Goal: Task Accomplishment & Management: Manage account settings

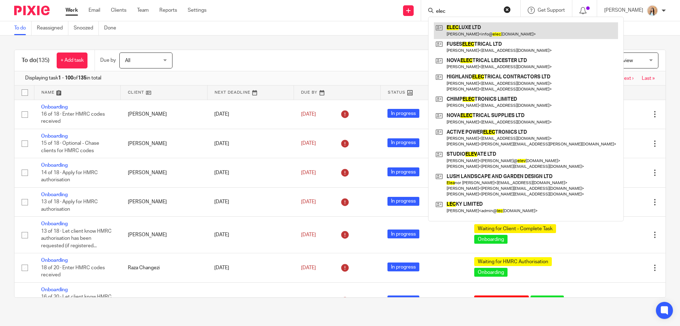
type input "elec"
click at [495, 35] on link at bounding box center [526, 30] width 184 height 16
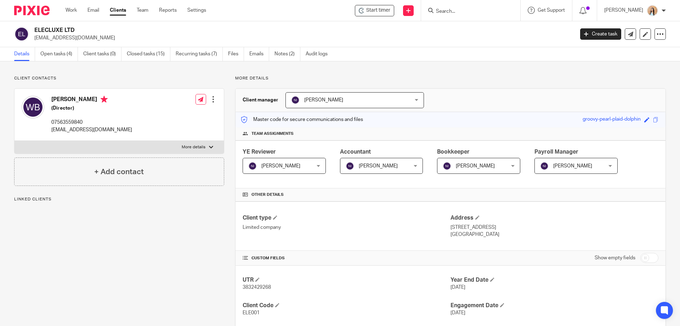
scroll to position [319, 0]
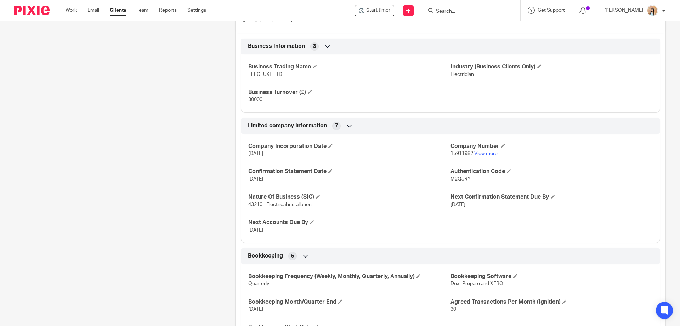
click at [461, 176] on span "M2QJRY" at bounding box center [461, 178] width 20 height 5
copy span "M2QJRY"
click at [183, 169] on div "Client contacts William Broughton (Director) 07563559840 info@elecluxe.co.uk Ed…" at bounding box center [113, 105] width 221 height 697
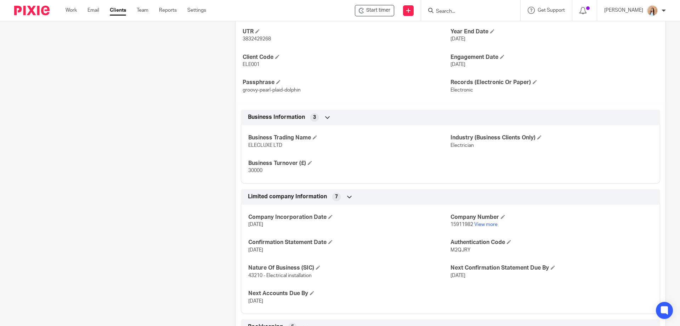
scroll to position [0, 0]
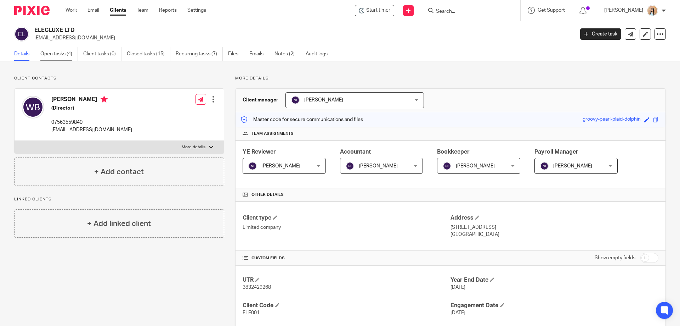
click at [62, 56] on link "Open tasks (4)" at bounding box center [59, 54] width 38 height 14
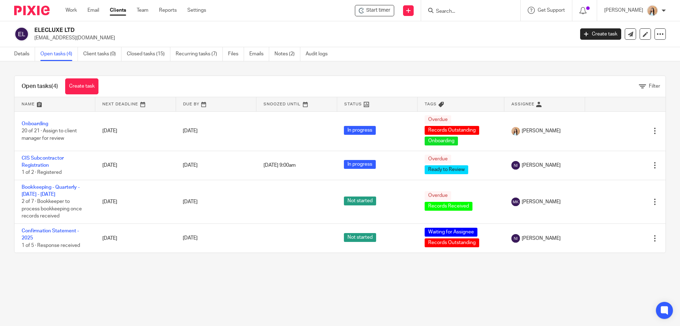
click at [55, 65] on div "Open tasks (4) Create task Filter Name Next Deadline Due By Snoozed Until Statu…" at bounding box center [340, 164] width 680 height 206
click at [353, 278] on main "ELECLUXE LTD info@elecluxe.co.uk Create task Update from Companies House Export…" at bounding box center [340, 163] width 680 height 326
click at [231, 287] on main "ELECLUXE LTD info@elecluxe.co.uk Create task Update from Companies House Export…" at bounding box center [340, 163] width 680 height 326
click at [263, 56] on link "Emails" at bounding box center [260, 54] width 20 height 14
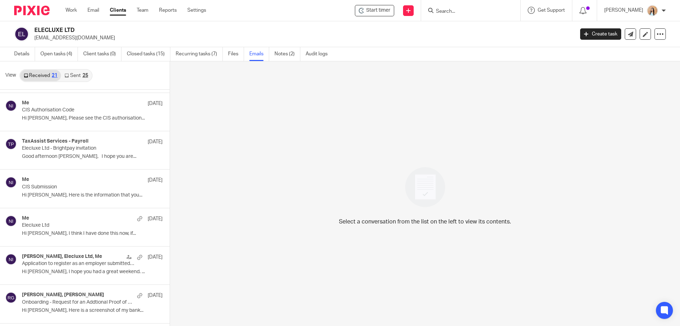
scroll to position [567, 0]
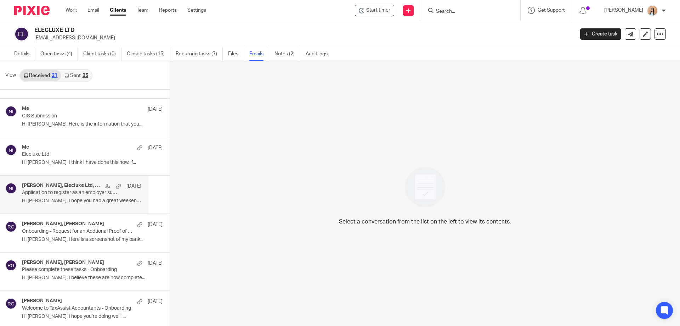
click at [56, 201] on p "Hi William, I hope you had a great weekend. ..." at bounding box center [81, 201] width 119 height 6
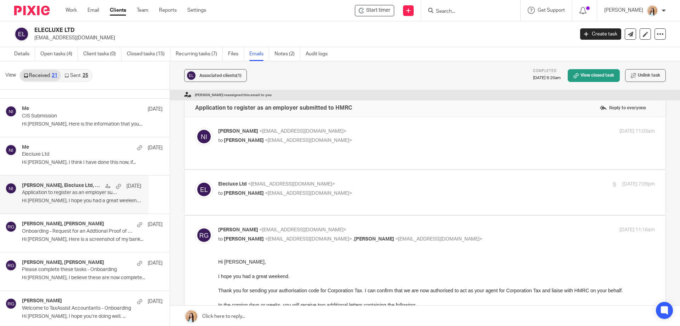
scroll to position [0, 0]
click at [69, 232] on p "Onboarding - Request for an Addtional Proof of Address" at bounding box center [70, 231] width 96 height 6
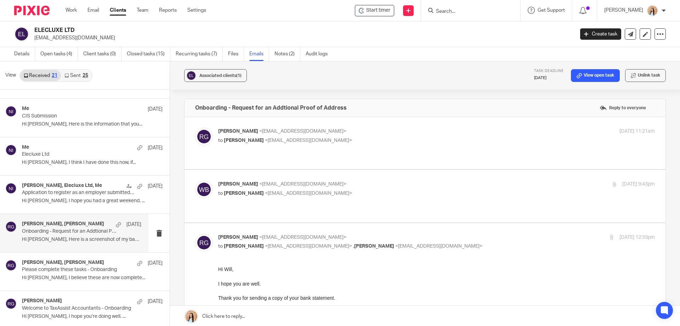
scroll to position [570, 0]
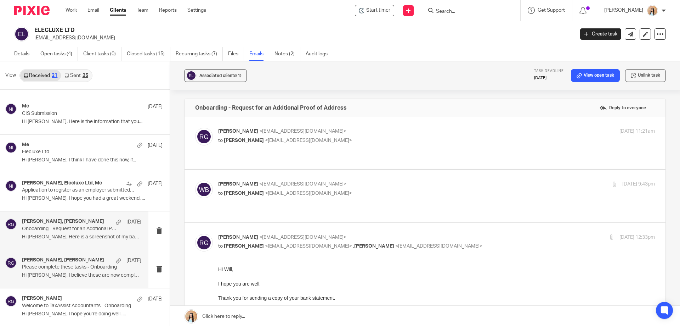
click at [65, 267] on p "Please complete these tasks - Onboarding" at bounding box center [70, 267] width 96 height 6
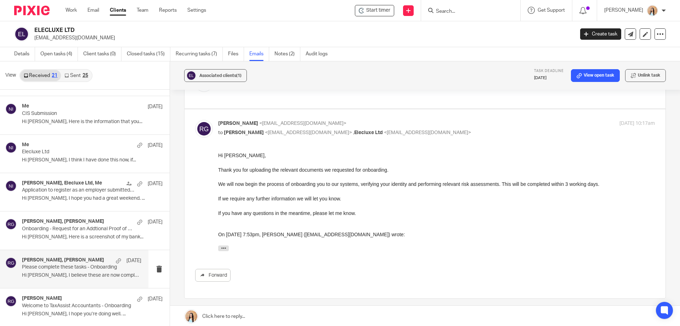
scroll to position [392, 0]
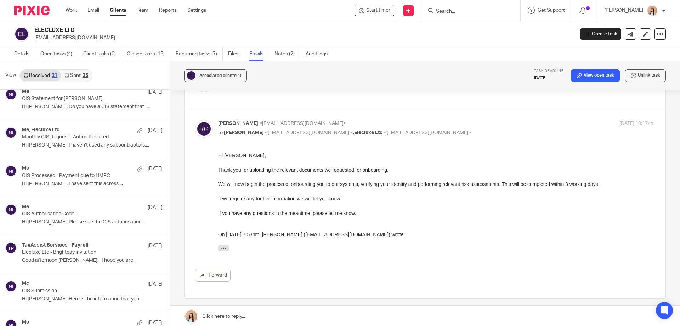
click at [74, 73] on link "Sent 25" at bounding box center [76, 75] width 30 height 11
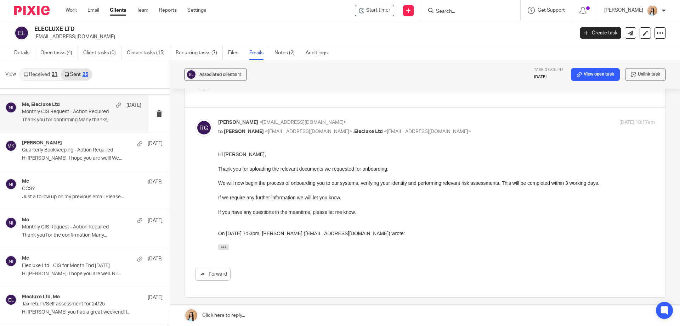
scroll to position [0, 0]
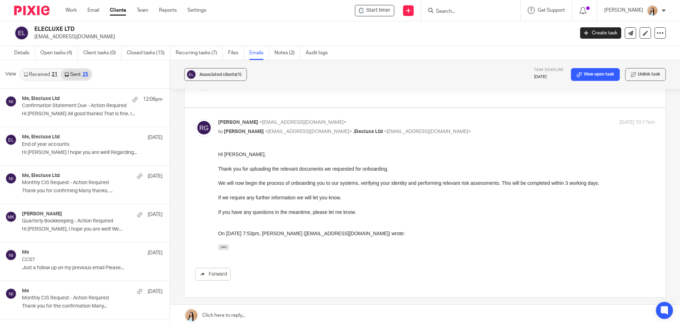
click at [33, 72] on link "Received 21" at bounding box center [40, 74] width 41 height 11
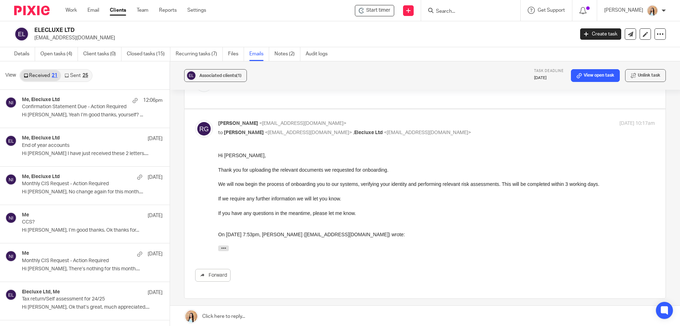
click at [74, 79] on link "Sent 25" at bounding box center [76, 75] width 30 height 11
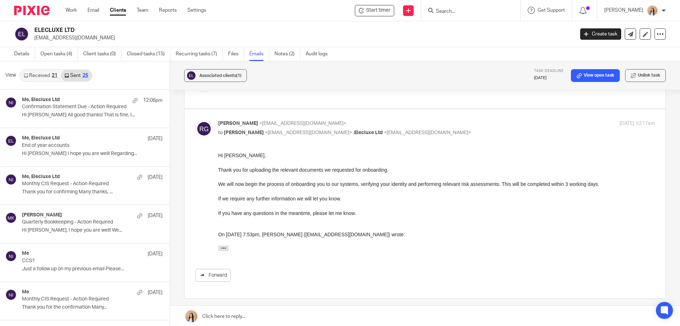
scroll to position [1, 0]
click at [43, 73] on link "Received 21" at bounding box center [40, 74] width 41 height 11
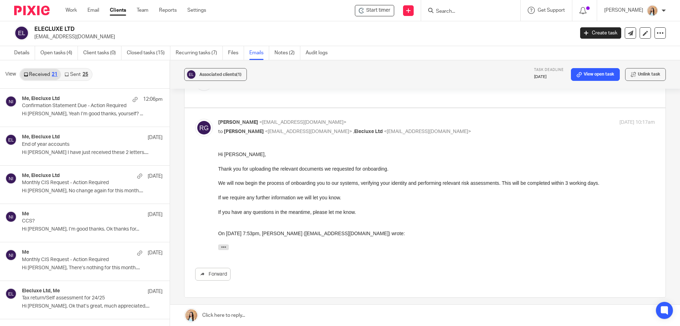
click at [176, 107] on div "Associated clients (1) Task deadline 6 Feb 2025 View open task Unlink task Plea…" at bounding box center [425, 192] width 510 height 265
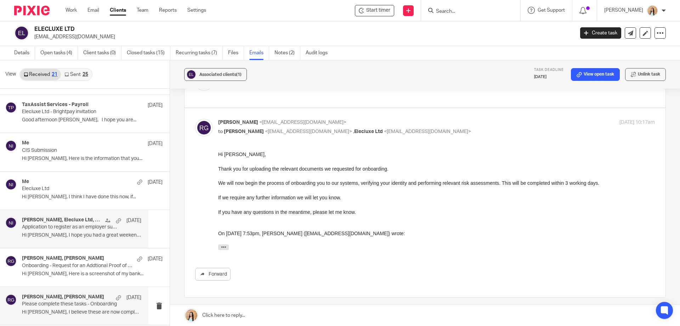
scroll to position [570, 0]
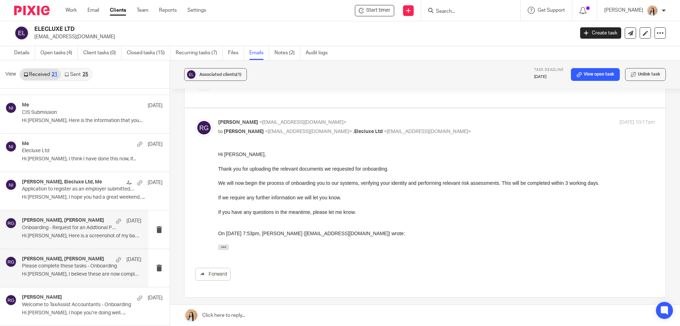
click at [59, 234] on p "Hi Raj, Here is a screenshot of my bank..." at bounding box center [81, 236] width 119 height 6
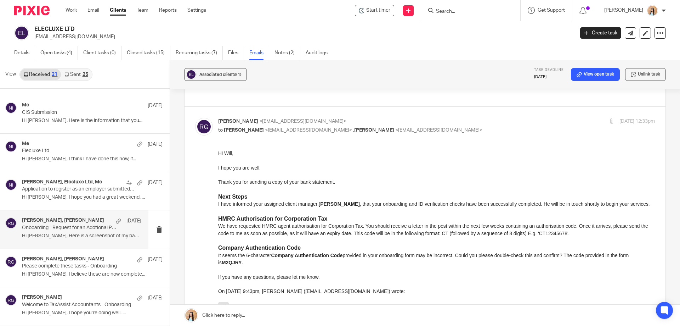
scroll to position [0, 0]
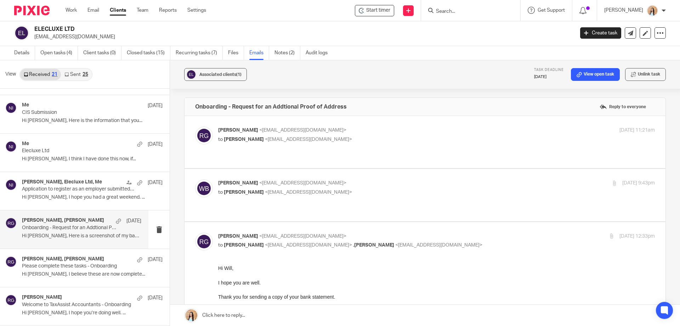
click at [242, 193] on label at bounding box center [425, 195] width 481 height 52
click at [195, 179] on input "checkbox" at bounding box center [195, 179] width 0 height 0
checkbox input "true"
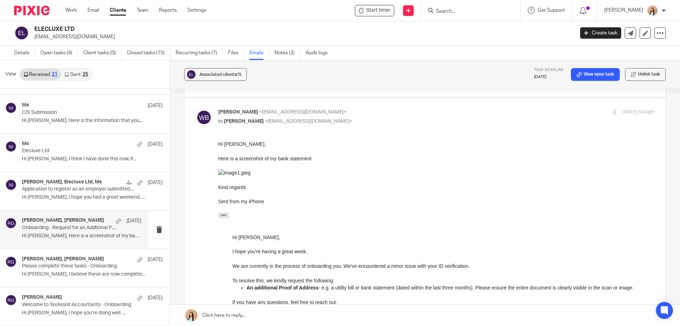
scroll to position [35, 0]
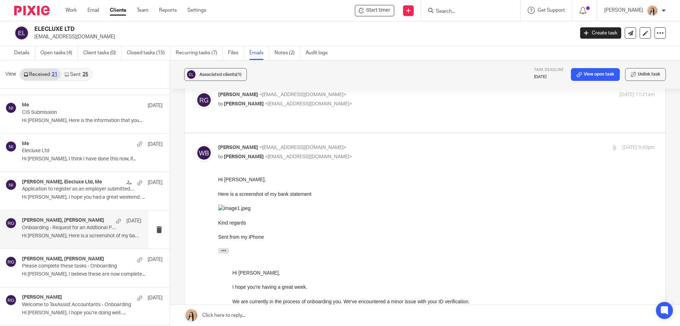
click at [297, 116] on label at bounding box center [425, 106] width 481 height 52
click at [195, 91] on input "checkbox" at bounding box center [195, 91] width 0 height 0
checkbox input "true"
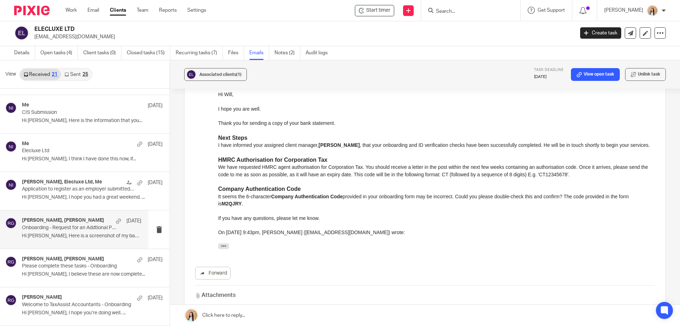
scroll to position [1075, 0]
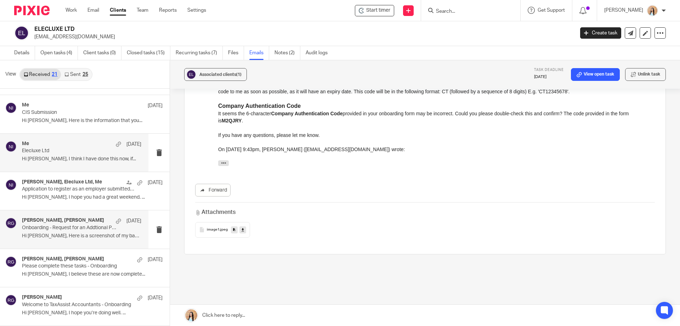
click at [60, 151] on p "Elecluxe Ltd" at bounding box center [70, 151] width 96 height 6
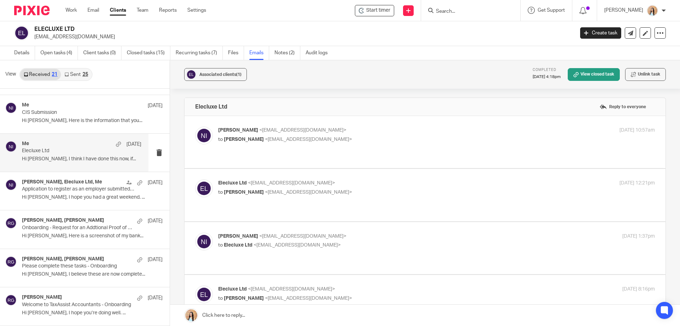
scroll to position [0, 0]
click at [52, 229] on p "Onboarding - Request for an Addtional Proof of Address" at bounding box center [70, 228] width 96 height 6
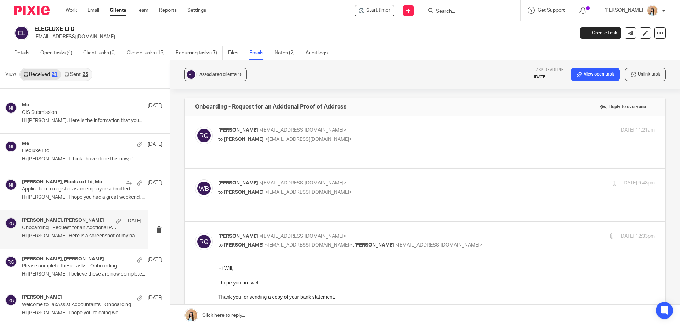
scroll to position [177, 0]
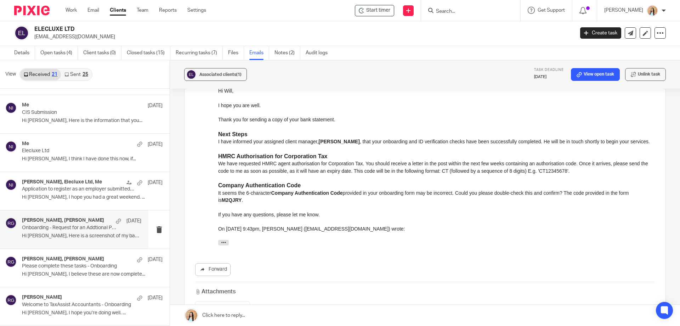
click at [176, 155] on div "Associated clients (1) Task deadline 6 Feb 2025 View open task Unlink task Onbo…" at bounding box center [425, 192] width 510 height 265
click at [177, 203] on div "Associated clients (1) Task deadline 6 Feb 2025 View open task Unlink task Onbo…" at bounding box center [425, 192] width 510 height 265
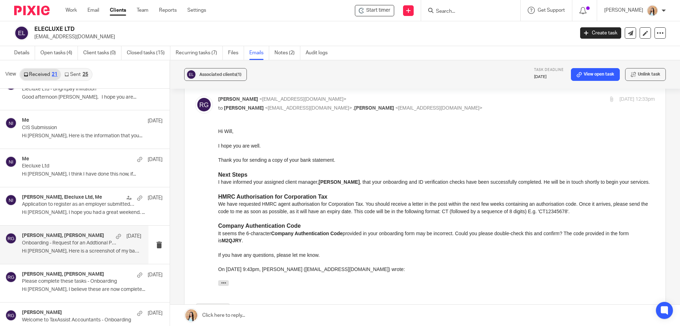
scroll to position [570, 0]
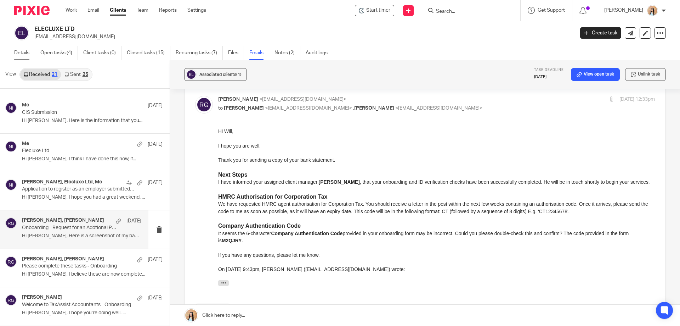
click at [19, 49] on link "Details" at bounding box center [24, 53] width 21 height 14
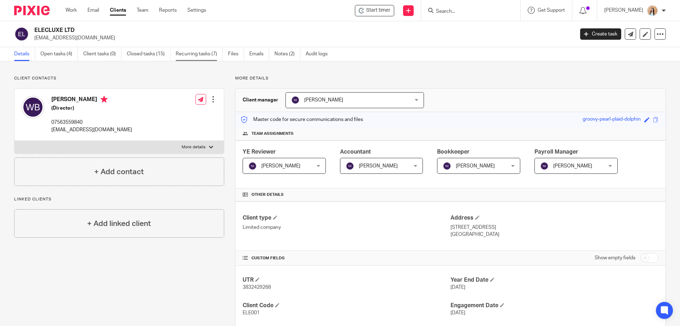
click at [197, 49] on link "Recurring tasks (7)" at bounding box center [199, 54] width 47 height 14
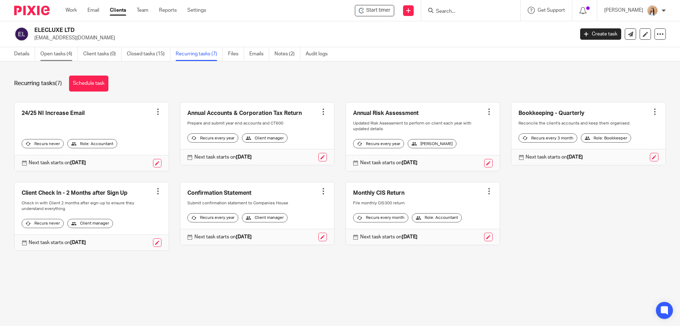
click at [53, 54] on link "Open tasks (4)" at bounding box center [59, 54] width 38 height 14
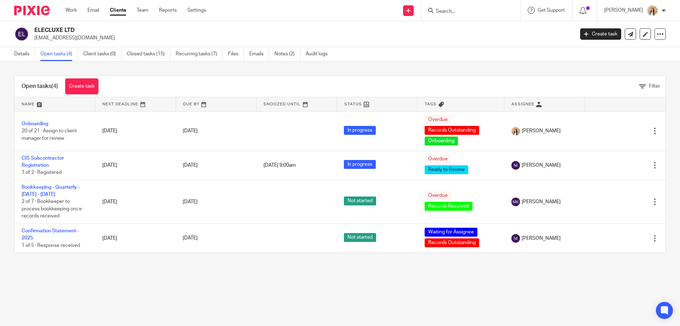
click at [155, 52] on link "Closed tasks (15)" at bounding box center [149, 54] width 44 height 14
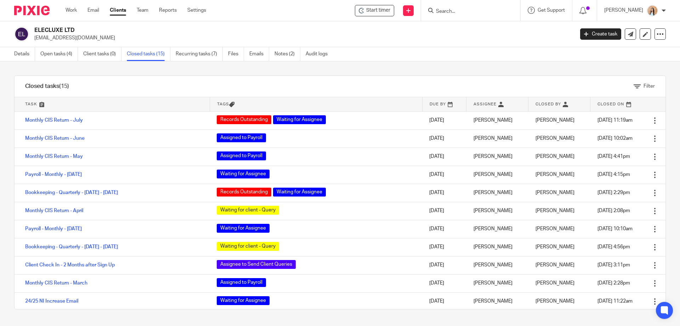
click at [471, 11] on input "Search" at bounding box center [468, 12] width 64 height 6
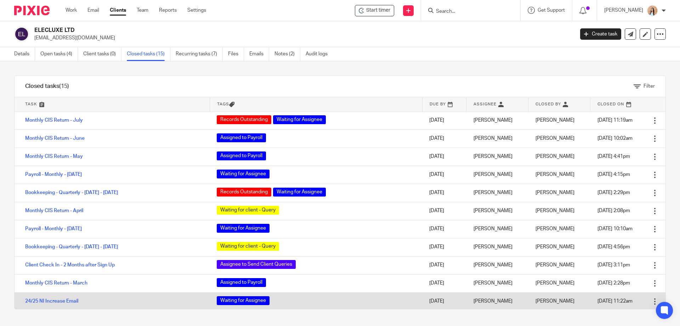
scroll to position [77, 0]
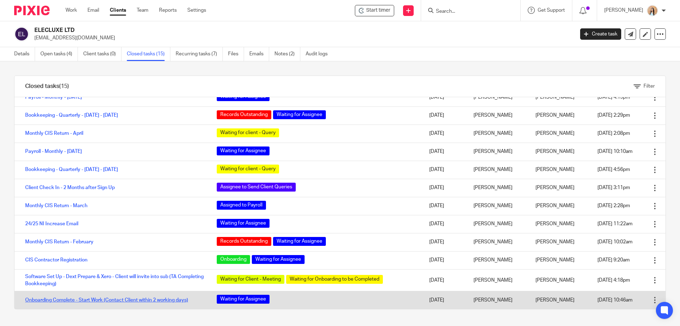
click at [93, 300] on link "Onboarding Complete - Start Work (Contact Client within 2 working days)" at bounding box center [106, 299] width 163 height 5
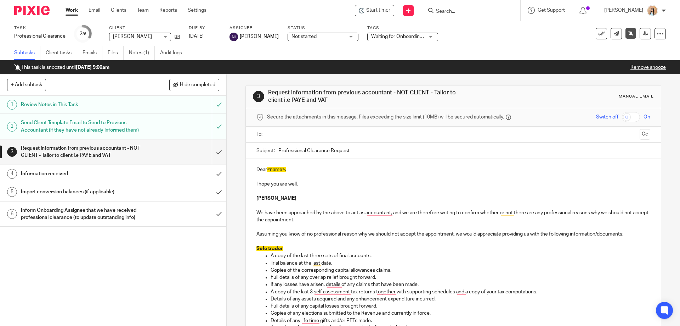
click at [473, 12] on input "Search" at bounding box center [468, 12] width 64 height 6
click at [465, 11] on input "Search" at bounding box center [468, 12] width 64 height 6
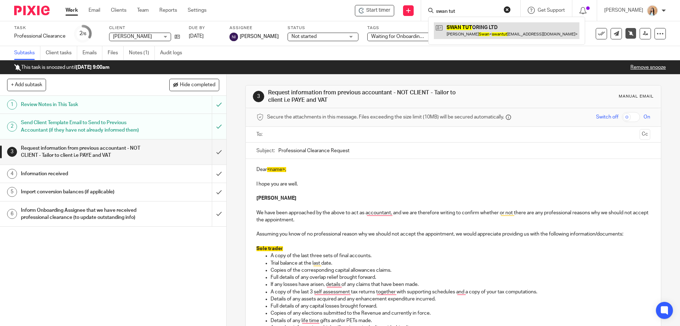
type input "swan tut"
click at [489, 32] on link at bounding box center [507, 30] width 146 height 16
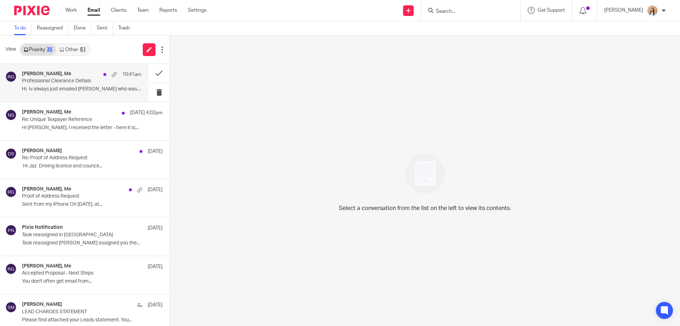
click at [71, 88] on p "Hi Iv always just emailed Joe who was my..." at bounding box center [81, 89] width 119 height 6
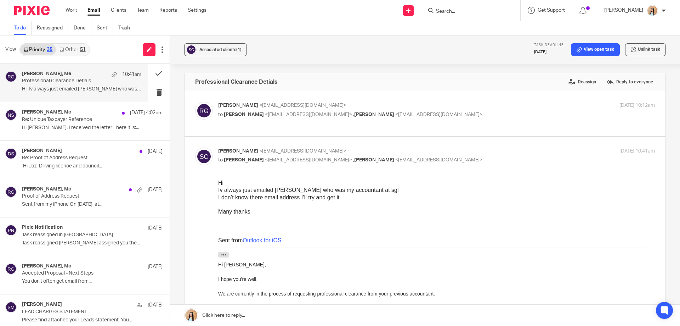
click at [76, 49] on link "Other 51" at bounding box center [72, 49] width 33 height 11
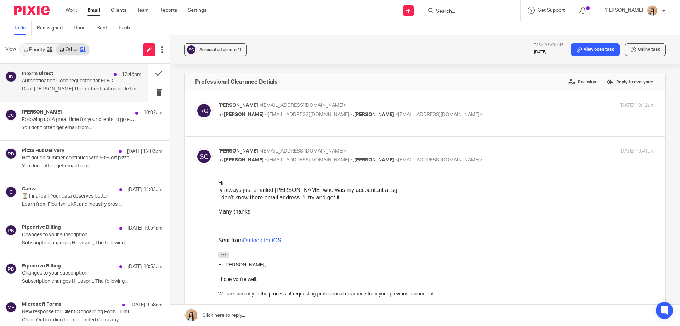
click at [75, 83] on p "Authentication Code requested for ELECLUXE LTD" at bounding box center [70, 81] width 96 height 6
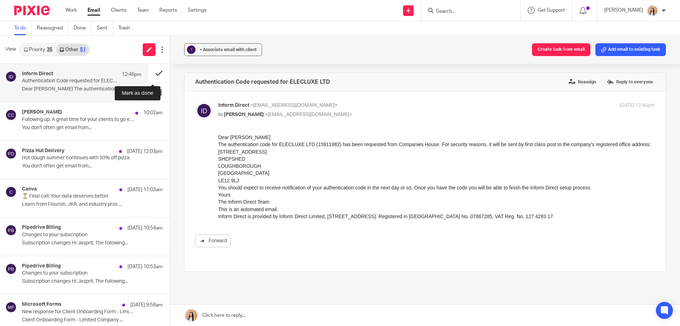
click at [153, 73] on button at bounding box center [158, 73] width 21 height 19
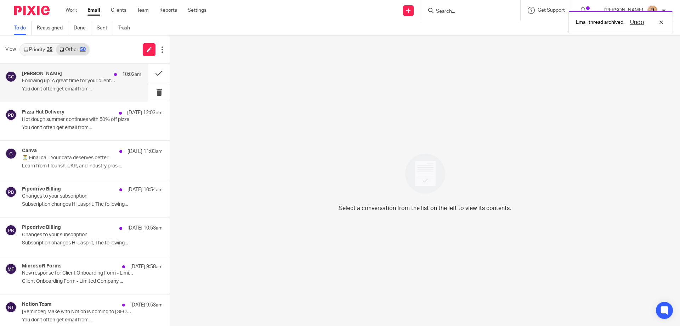
click at [90, 83] on p "Following up: A great time for your clients to go electric" at bounding box center [70, 81] width 96 height 6
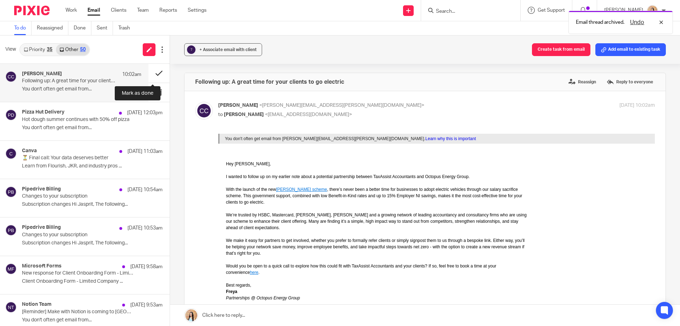
click at [152, 74] on button at bounding box center [158, 73] width 21 height 19
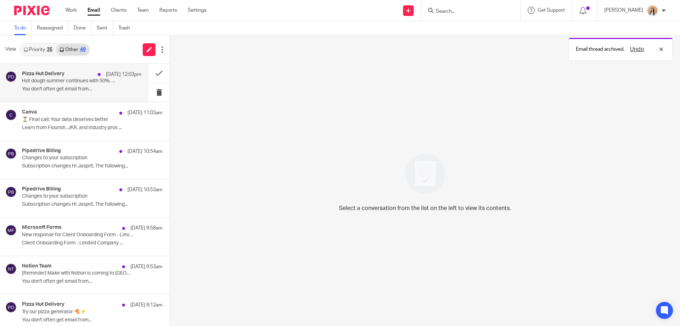
click at [106, 78] on p "25 Aug 12:03pm" at bounding box center [123, 74] width 35 height 7
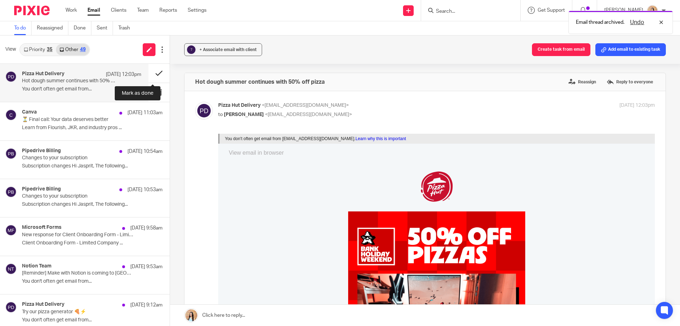
click at [149, 73] on button at bounding box center [158, 73] width 21 height 19
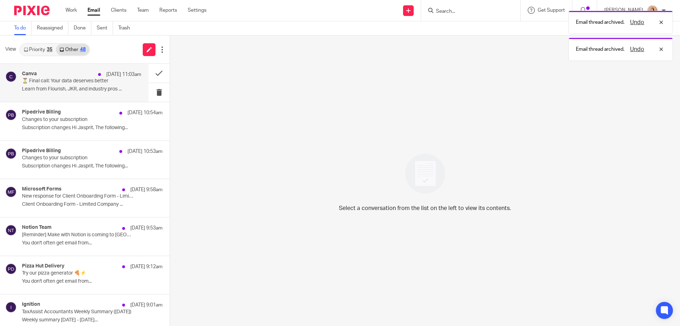
click at [97, 82] on p "⏳ Final call: Your data deserves better" at bounding box center [70, 81] width 96 height 6
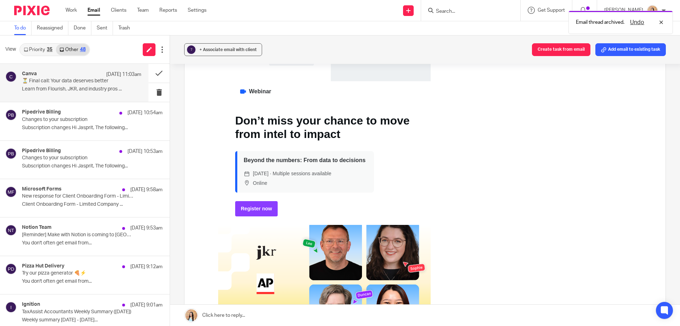
scroll to position [35, 0]
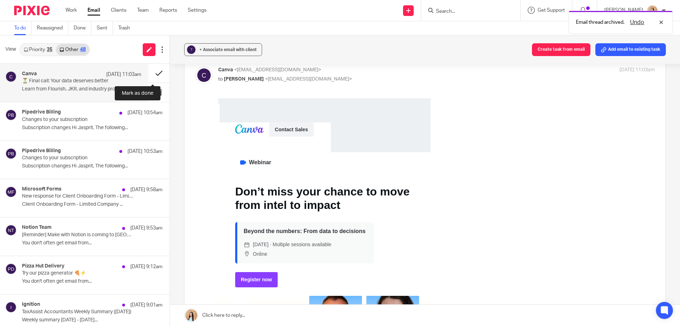
click at [151, 74] on button at bounding box center [158, 73] width 21 height 19
click at [83, 117] on p "Changes to your subscription" at bounding box center [78, 120] width 113 height 6
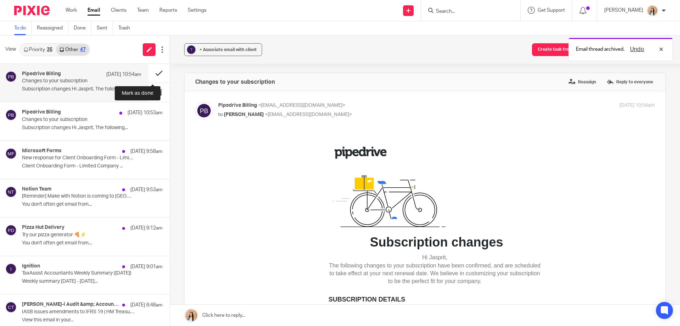
scroll to position [0, 0]
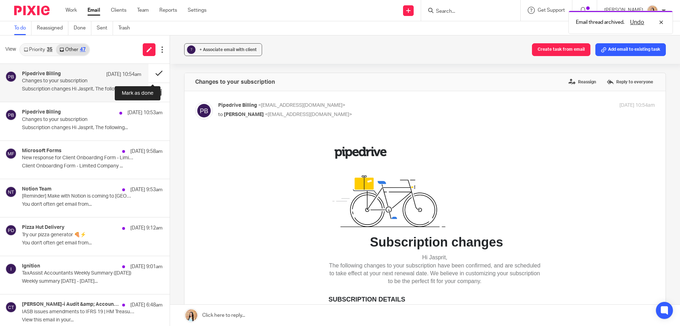
click at [150, 72] on button at bounding box center [158, 73] width 21 height 19
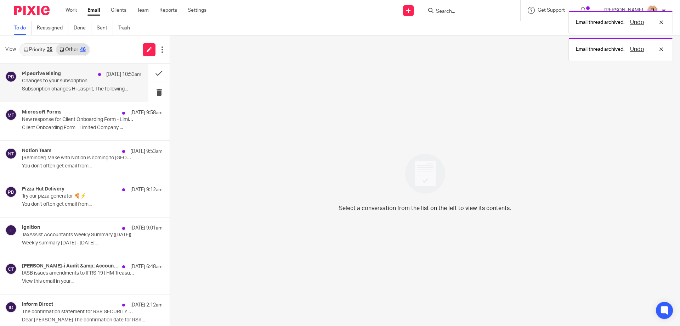
click at [76, 86] on p "Subscription changes Hi Jasprit, The following..." at bounding box center [81, 89] width 119 height 6
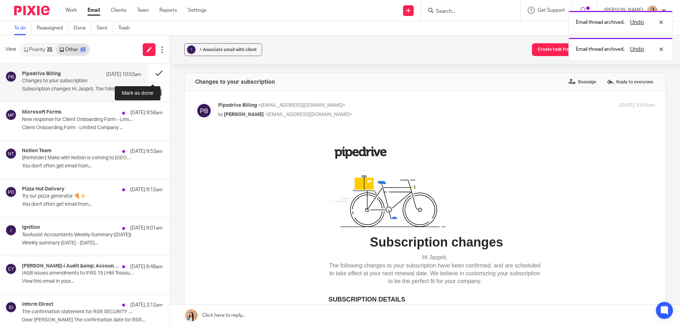
click at [158, 71] on button at bounding box center [158, 73] width 21 height 19
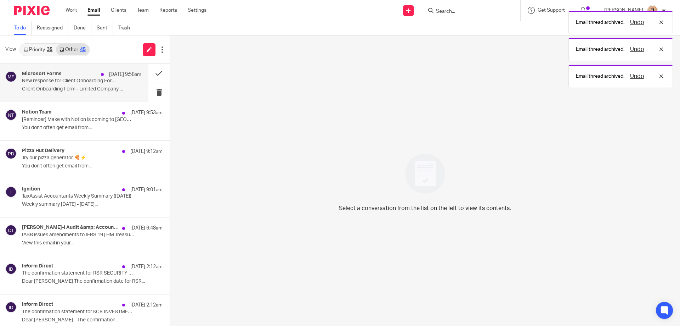
click at [92, 84] on p "New response for Client Onboarding Form - Limited Company" at bounding box center [70, 81] width 96 height 6
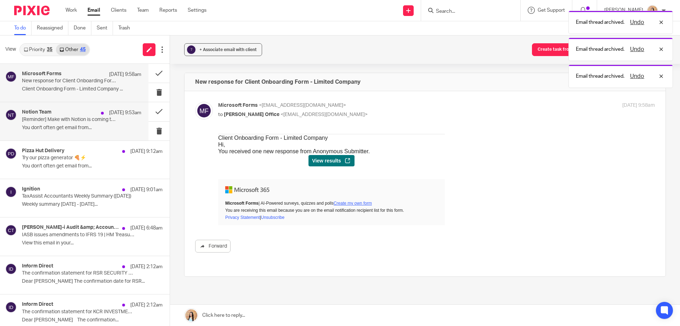
click at [77, 120] on p "[Reminder] Make with Notion is coming to London" at bounding box center [70, 120] width 96 height 6
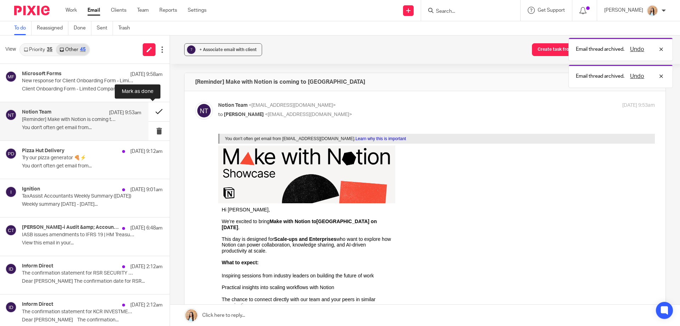
click at [151, 111] on button at bounding box center [158, 111] width 21 height 19
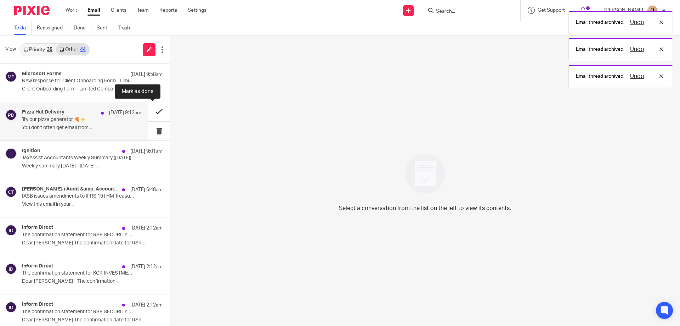
click at [156, 107] on button at bounding box center [158, 111] width 21 height 19
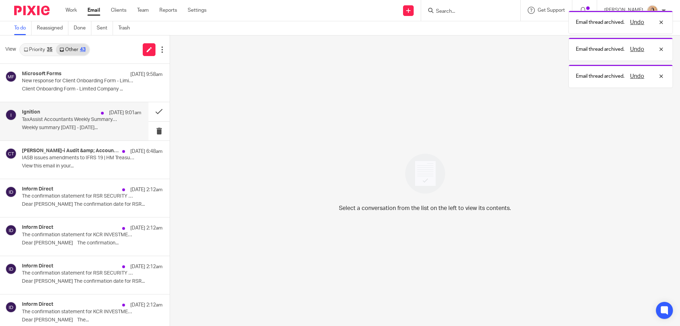
click at [99, 123] on div "Ignition 25 Aug 9:01am TaxAssist Accountants Weekly Summary (25 August 2025) We…" at bounding box center [81, 121] width 119 height 24
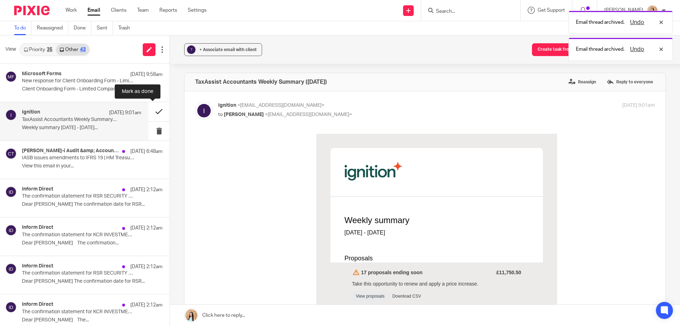
click at [153, 112] on button at bounding box center [158, 111] width 21 height 19
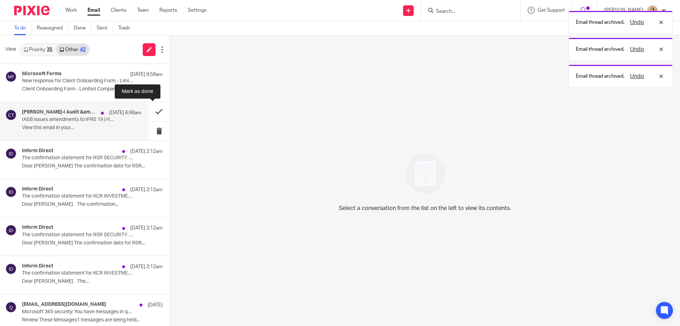
click at [156, 113] on button at bounding box center [158, 111] width 21 height 19
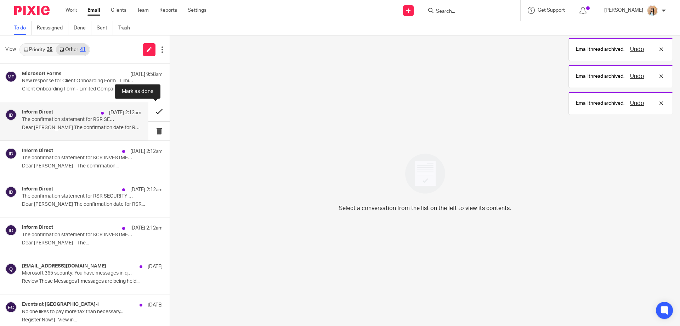
click at [155, 111] on button at bounding box center [158, 111] width 21 height 19
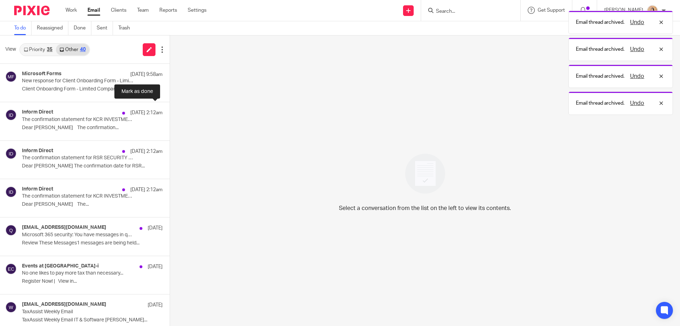
click at [170, 111] on button at bounding box center [173, 111] width 6 height 19
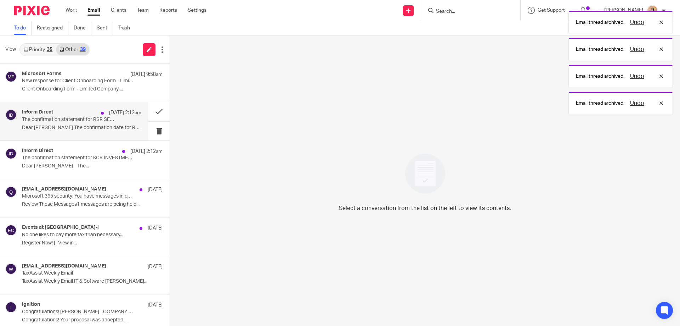
click at [49, 120] on p "The confirmation statement for RSR SECURITY SERVICES LTD can now be filed at Co…" at bounding box center [70, 120] width 96 height 6
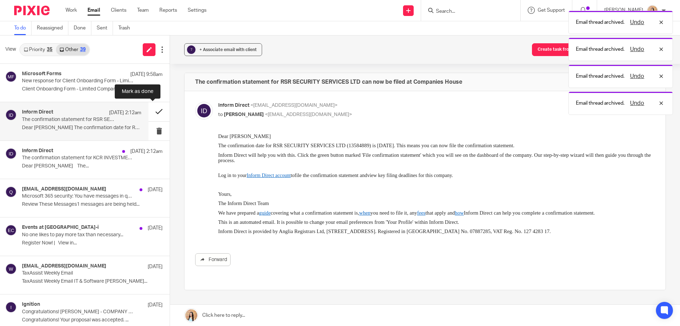
click at [151, 110] on button at bounding box center [158, 111] width 21 height 19
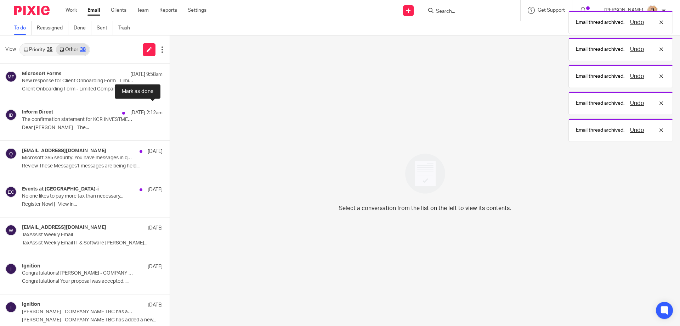
click at [170, 110] on button at bounding box center [173, 111] width 6 height 19
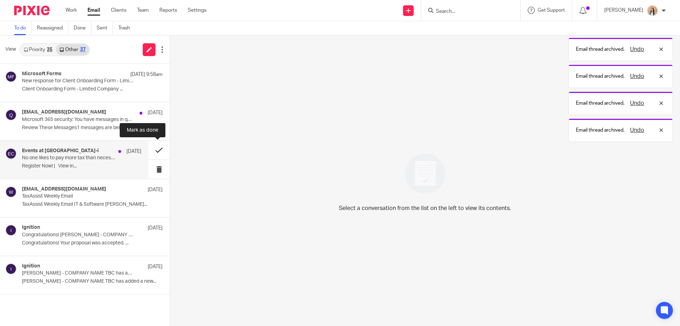
click at [159, 148] on button at bounding box center [158, 150] width 21 height 19
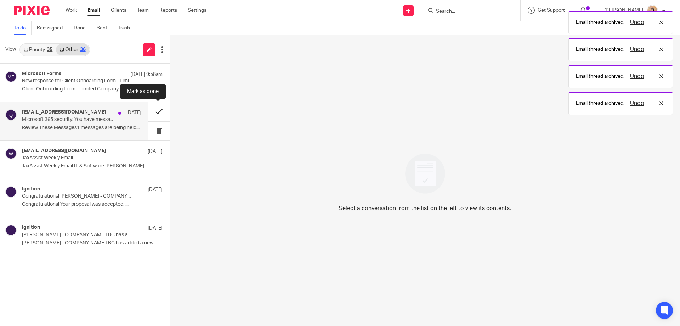
click at [153, 112] on button at bounding box center [158, 111] width 21 height 19
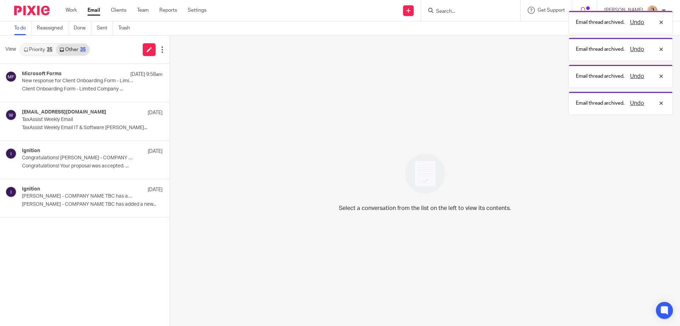
click at [35, 47] on link "Priority 35" at bounding box center [38, 49] width 36 height 11
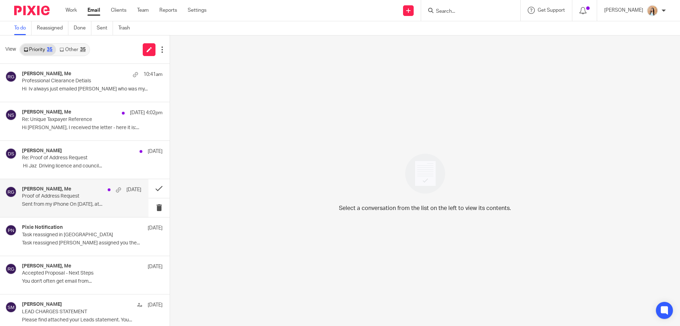
click at [73, 194] on p "Proof of Address Request" at bounding box center [70, 196] width 96 height 6
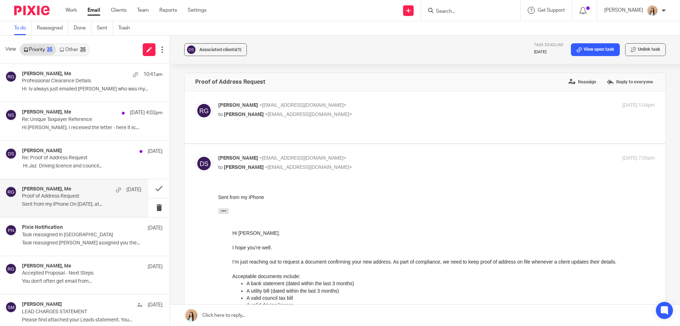
click at [239, 129] on label at bounding box center [425, 117] width 481 height 52
click at [195, 102] on input "checkbox" at bounding box center [195, 101] width 0 height 0
checkbox input "true"
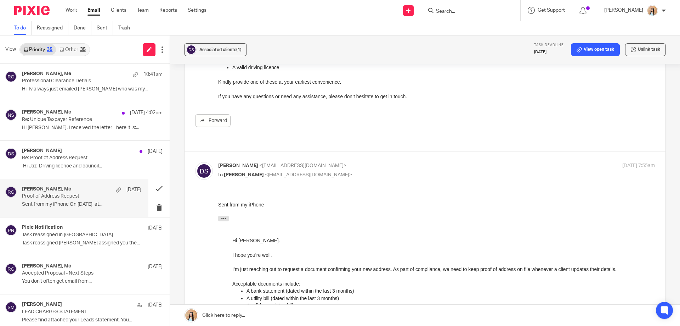
scroll to position [295, 0]
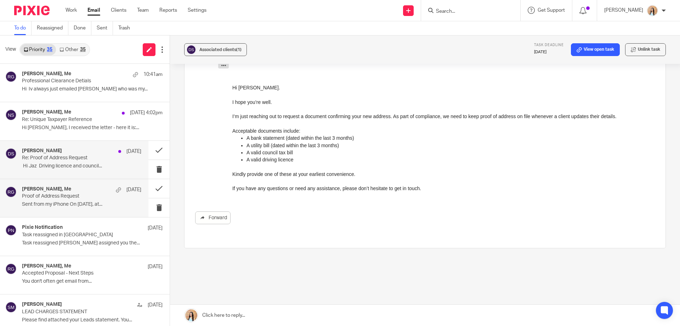
click at [66, 167] on p "﻿ Hi Jaz Driving licence and council..." at bounding box center [81, 166] width 119 height 6
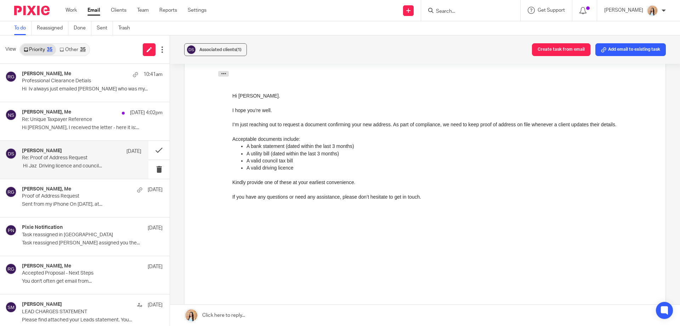
scroll to position [106, 0]
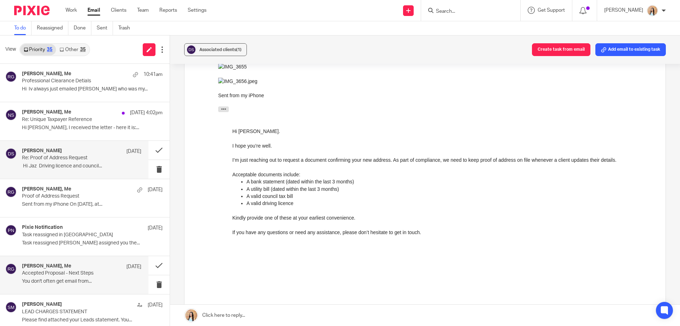
click at [101, 276] on p "Accepted Proposal - Next Steps" at bounding box center [70, 273] width 96 height 6
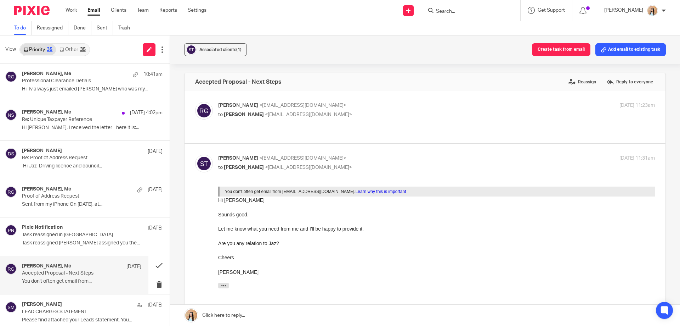
scroll to position [0, 0]
click at [80, 235] on p "Task reassigned in Pixie" at bounding box center [70, 235] width 96 height 6
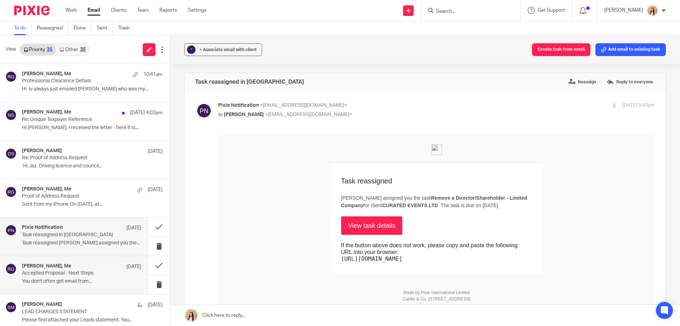
click at [82, 271] on p "Accepted Proposal - Next Steps" at bounding box center [70, 273] width 96 height 6
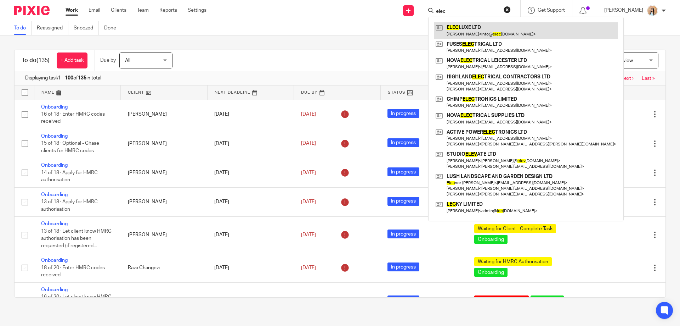
type input "elec"
click at [507, 29] on link at bounding box center [526, 30] width 184 height 16
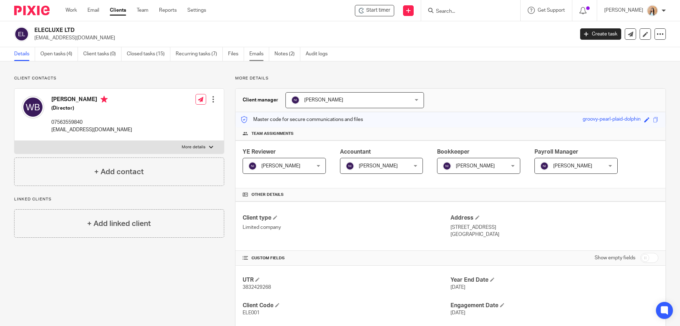
click at [253, 54] on link "Emails" at bounding box center [260, 54] width 20 height 14
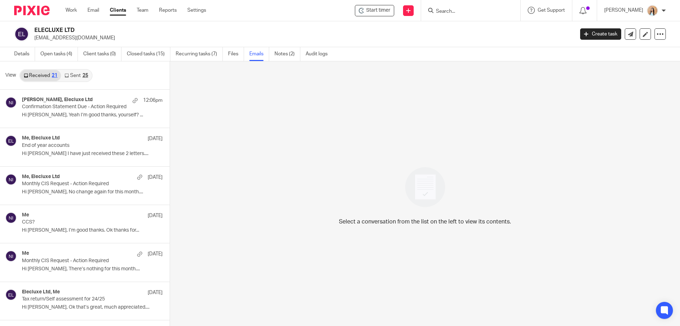
click at [79, 78] on link "Sent 25" at bounding box center [76, 75] width 30 height 11
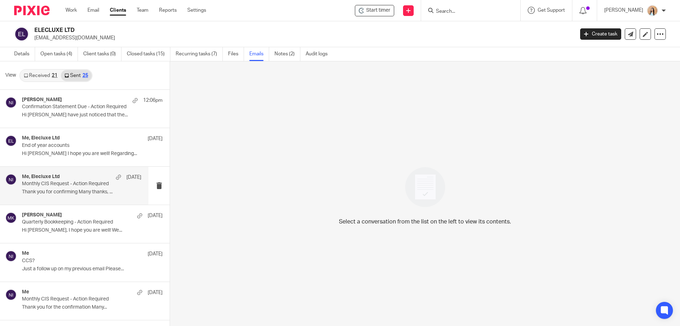
scroll to position [1, 0]
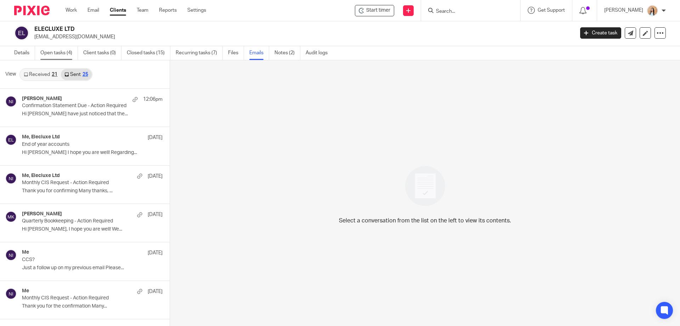
click at [63, 50] on link "Open tasks (4)" at bounding box center [59, 53] width 38 height 14
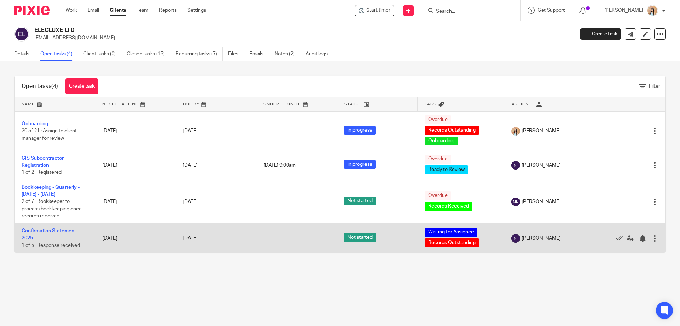
click at [37, 230] on link "Confirmation Statement - 2025" at bounding box center [50, 234] width 57 height 12
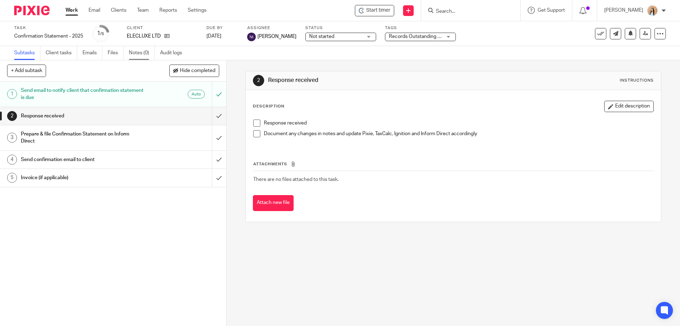
click at [141, 54] on link "Notes (0)" at bounding box center [142, 53] width 26 height 14
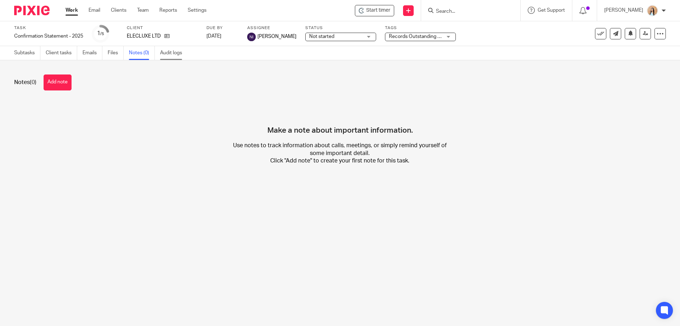
click at [179, 51] on link "Audit logs" at bounding box center [173, 53] width 27 height 14
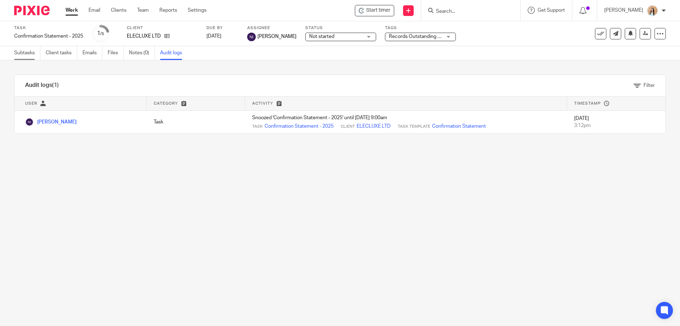
click at [28, 54] on link "Subtasks" at bounding box center [27, 53] width 26 height 14
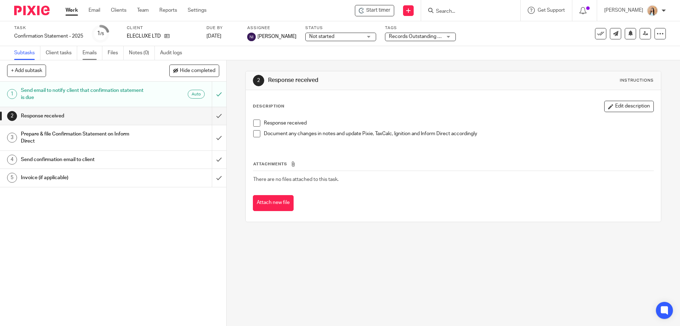
click at [94, 54] on link "Emails" at bounding box center [93, 53] width 20 height 14
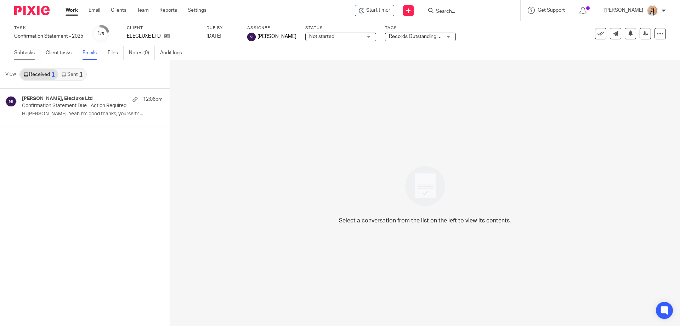
click at [20, 50] on link "Subtasks" at bounding box center [27, 53] width 26 height 14
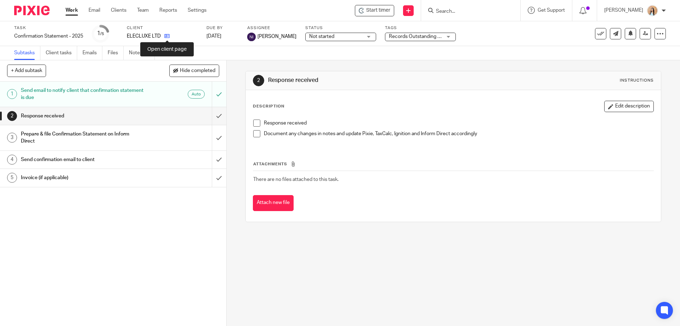
click at [168, 35] on icon at bounding box center [166, 35] width 5 height 5
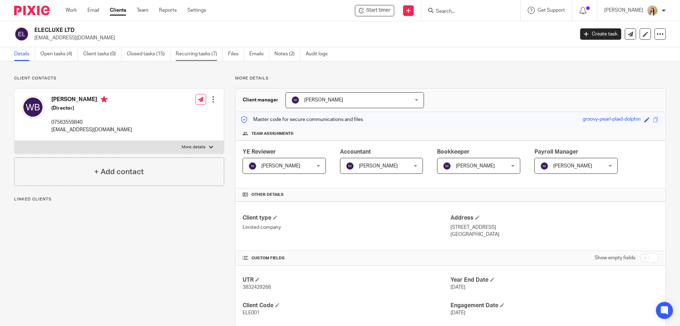
click at [197, 54] on link "Recurring tasks (7)" at bounding box center [199, 54] width 47 height 14
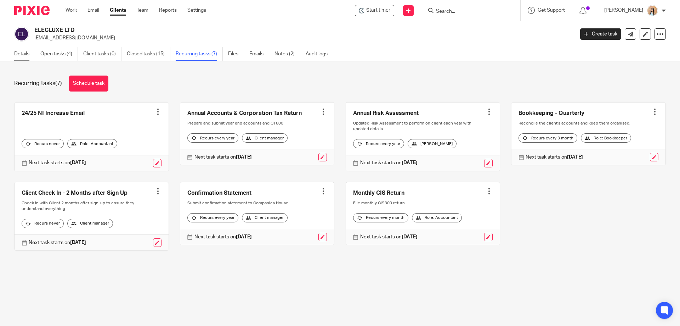
click at [18, 59] on link "Details" at bounding box center [24, 54] width 21 height 14
